Goal: Check status: Check status

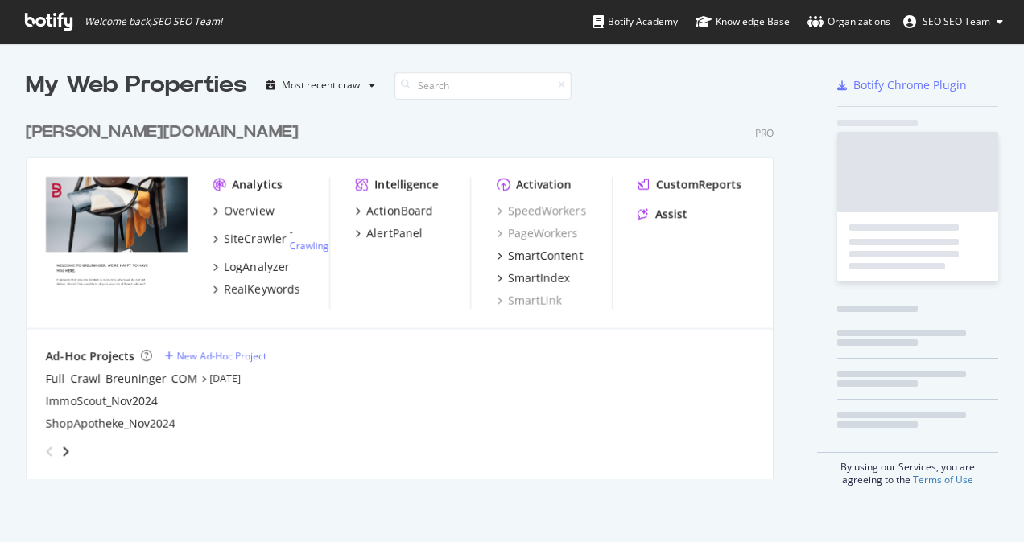
scroll to position [529, 999]
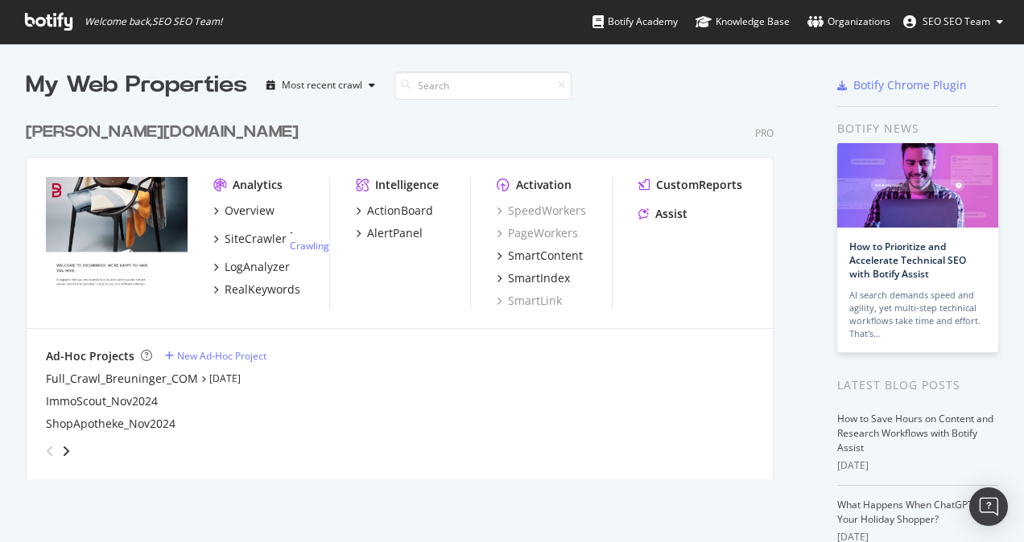
click at [472, 372] on div "Full_Crawl_Breuninger_COM [DATE]" at bounding box center [399, 379] width 707 height 16
